Goal: Task Accomplishment & Management: Use online tool/utility

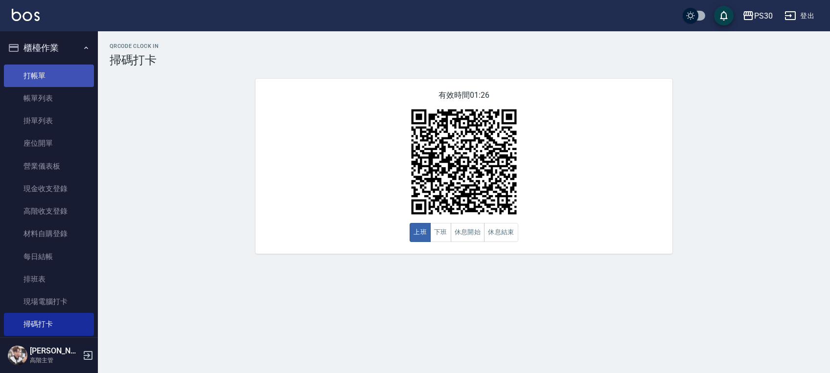
click at [57, 78] on link "打帳單" at bounding box center [49, 76] width 90 height 23
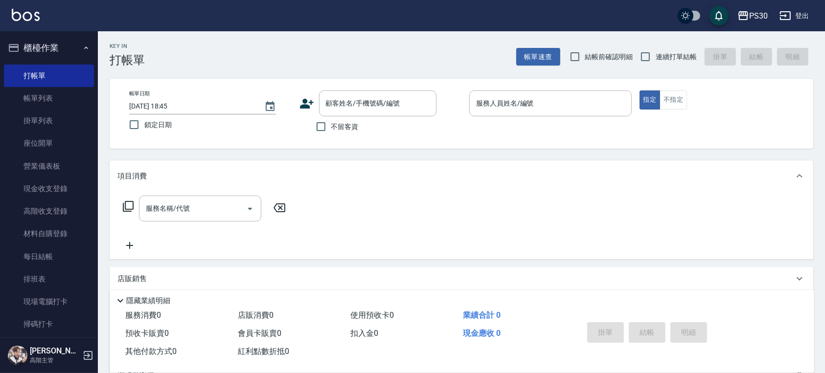
click at [669, 57] on span "連續打單結帳" at bounding box center [676, 57] width 41 height 10
click at [656, 57] on input "連續打單結帳" at bounding box center [645, 56] width 21 height 21
checkbox input "true"
click at [183, 127] on label "鎖定日期" at bounding box center [204, 125] width 160 height 21
click at [144, 127] on input "鎖定日期" at bounding box center [134, 125] width 21 height 21
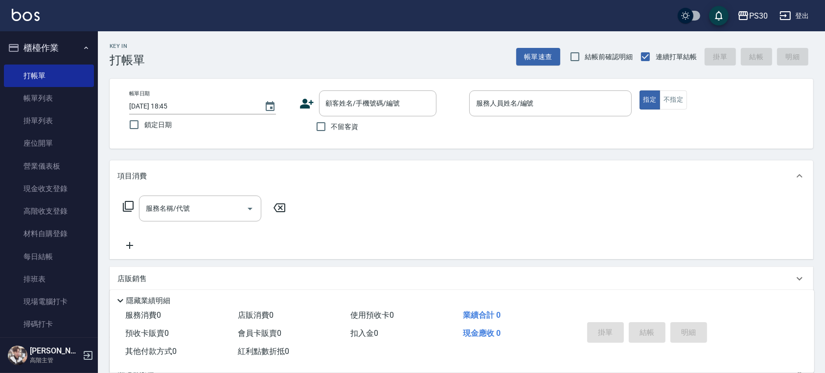
checkbox input "true"
click at [333, 125] on span "不留客資" at bounding box center [344, 127] width 27 height 10
click at [331, 125] on input "不留客資" at bounding box center [321, 126] width 21 height 21
checkbox input "true"
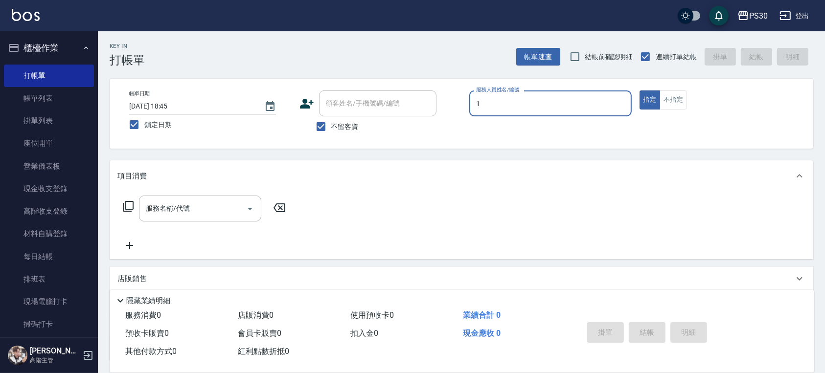
type input "ONE-1"
type button "true"
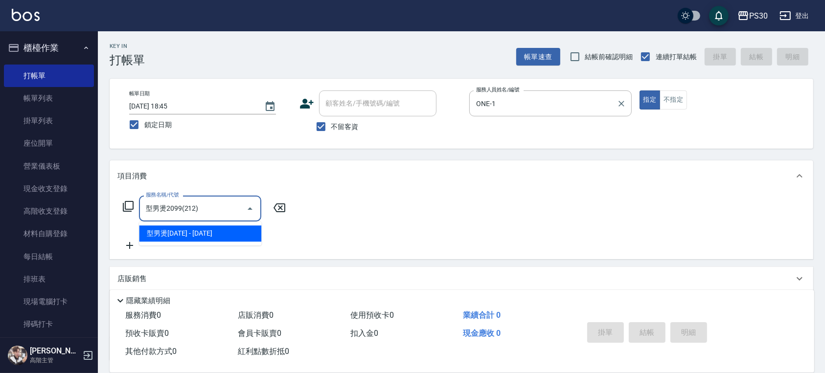
type input "型男燙2099(212)"
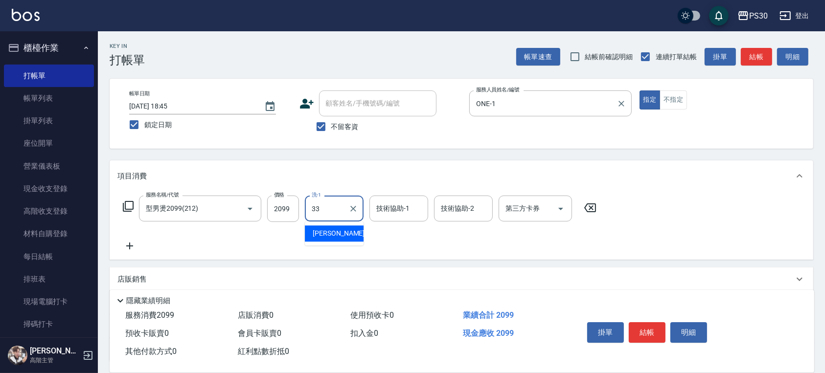
type input "[PERSON_NAME]-33"
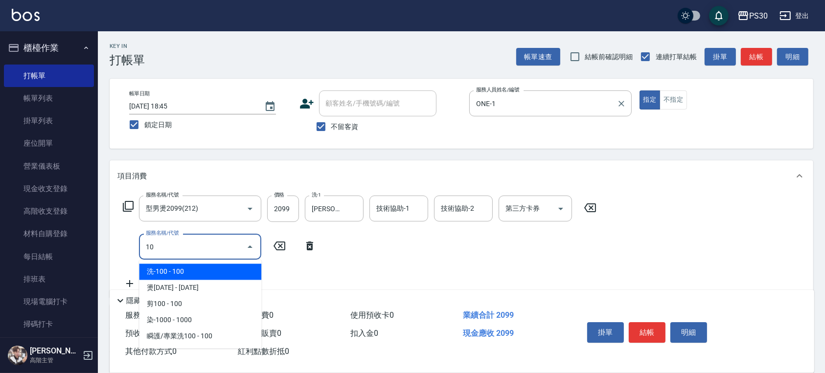
type input "1"
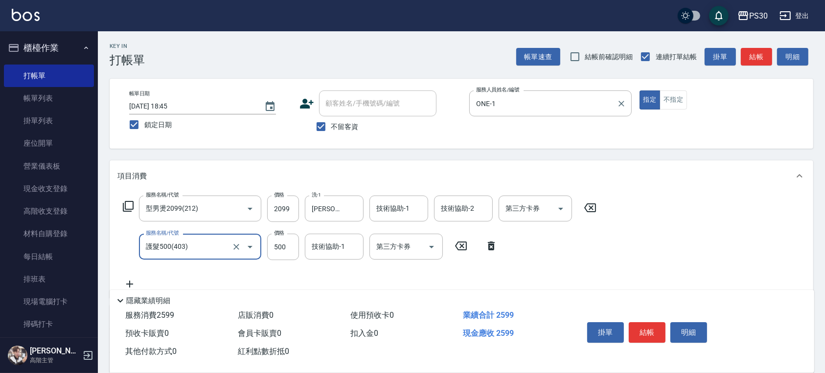
type input "護髮500(403)"
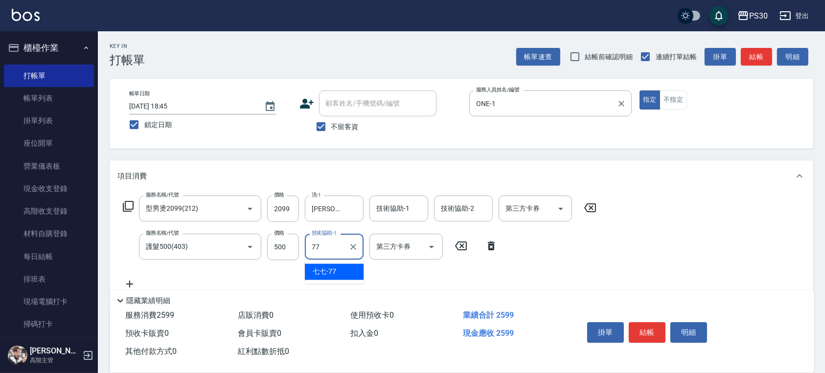
type input "七七-77"
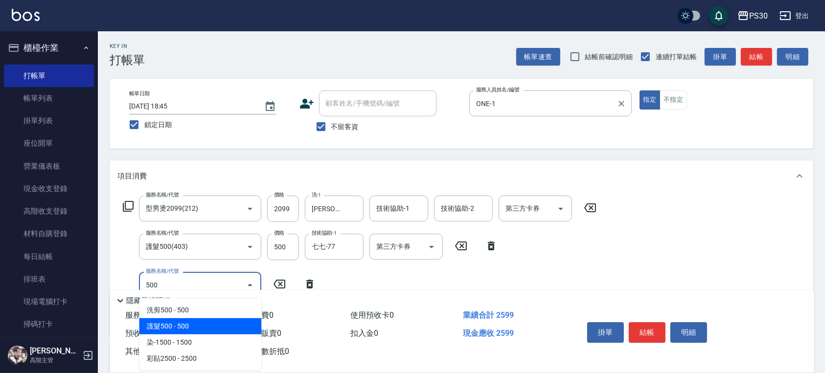
type input "護髮500(403)"
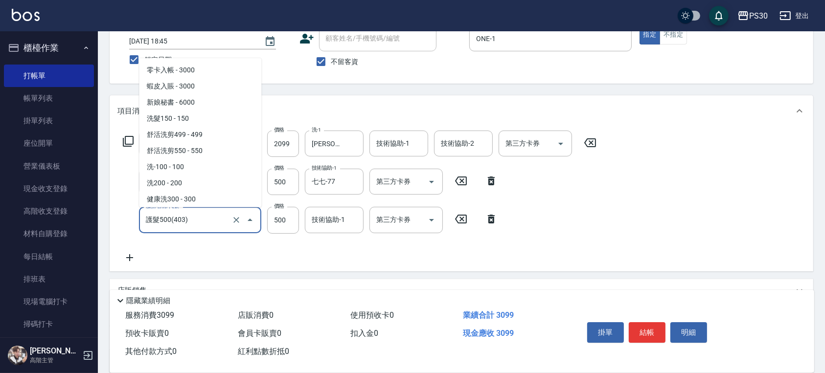
scroll to position [306, 0]
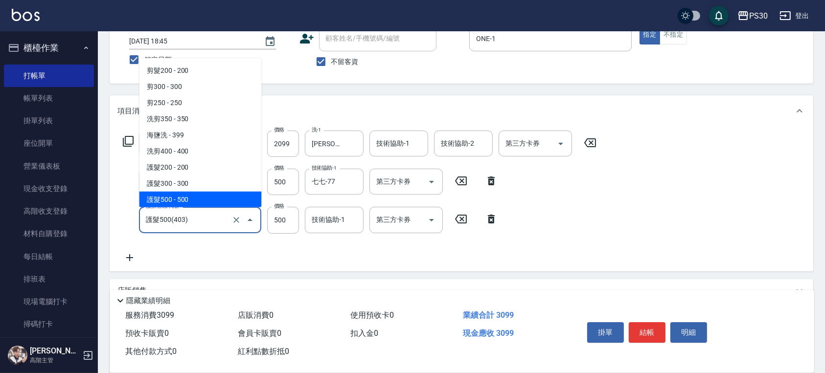
drag, startPoint x: 207, startPoint y: 215, endPoint x: 93, endPoint y: 216, distance: 113.5
click at [93, 216] on div "PS30 登出 櫃檯作業 打帳單 帳單列表 掛單列表 座位開單 營業儀表板 現金收支登錄 高階收支登錄 材料自購登錄 每日結帳 排班表 現場電腦打卡 掃碼打卡…" at bounding box center [412, 200] width 825 height 531
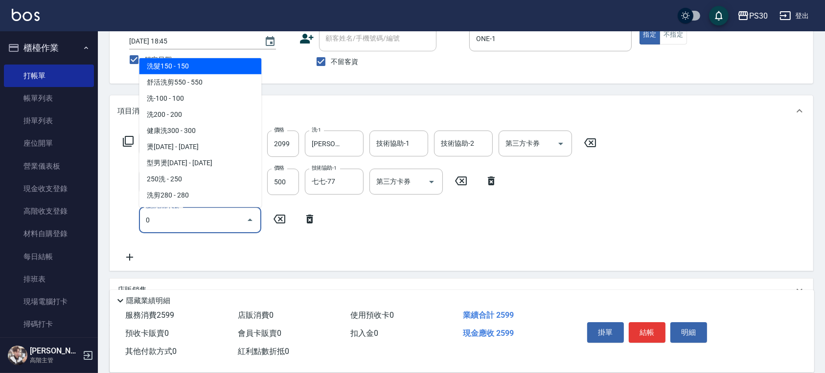
scroll to position [0, 0]
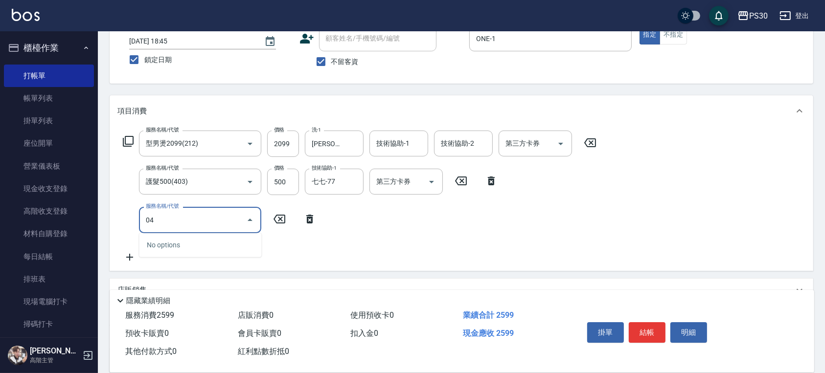
type input "0"
type input "舒活洗剪499(107)"
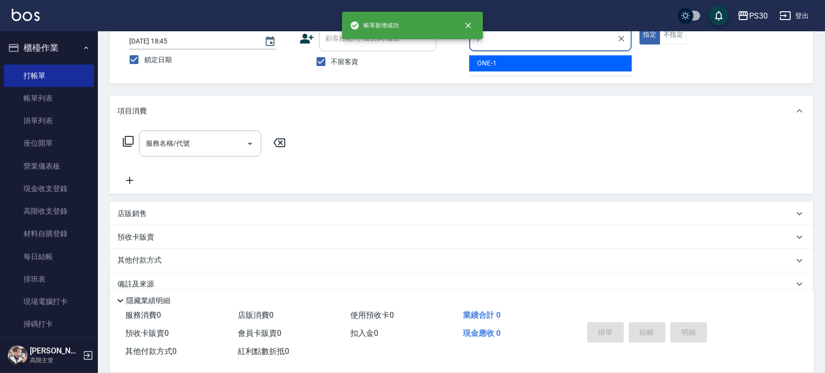
type input "ONE-1"
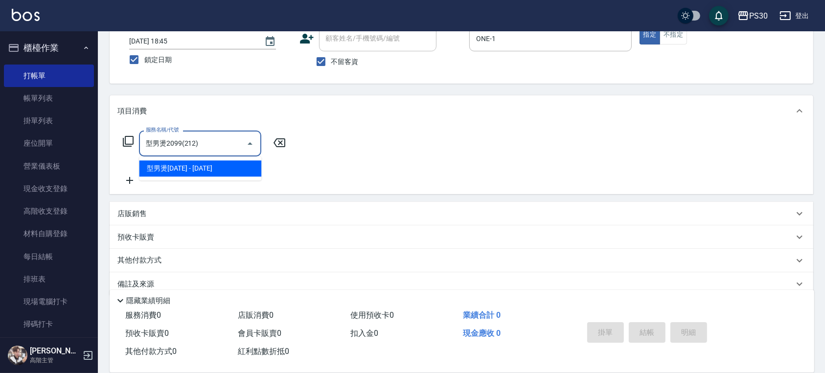
type input "型男燙2099(212)"
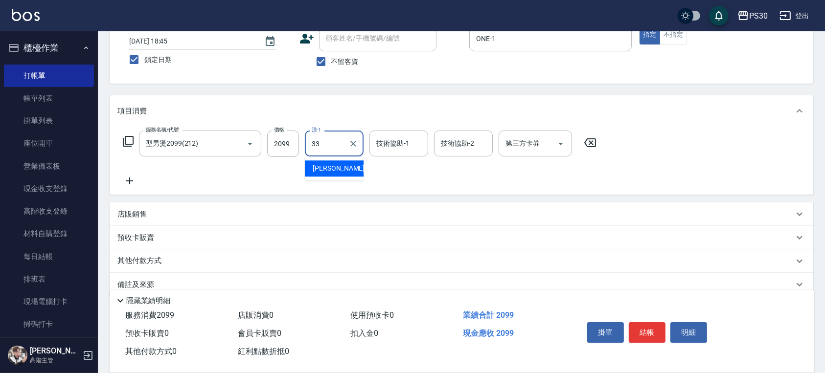
type input "[PERSON_NAME]-33"
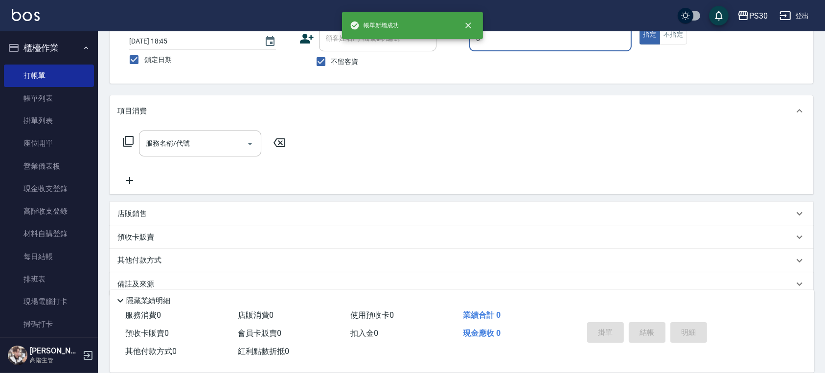
type input "[PERSON_NAME]-0"
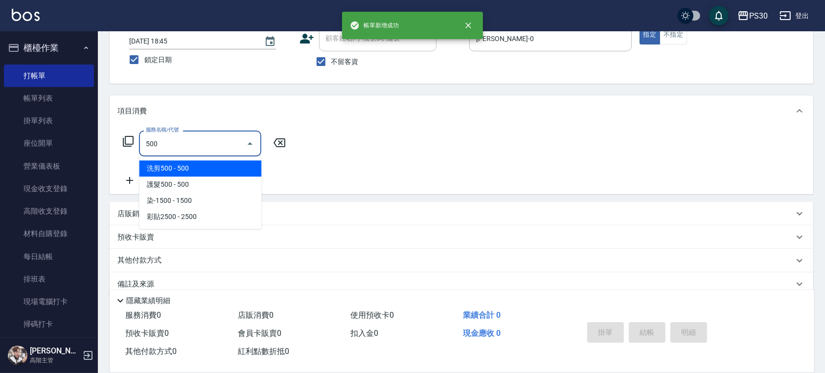
type input "洗剪500(500)"
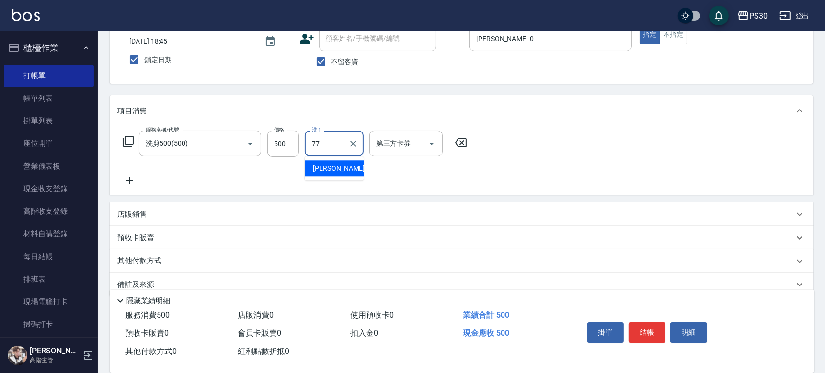
type input "七七-77"
